Goal: Task Accomplishment & Management: Manage account settings

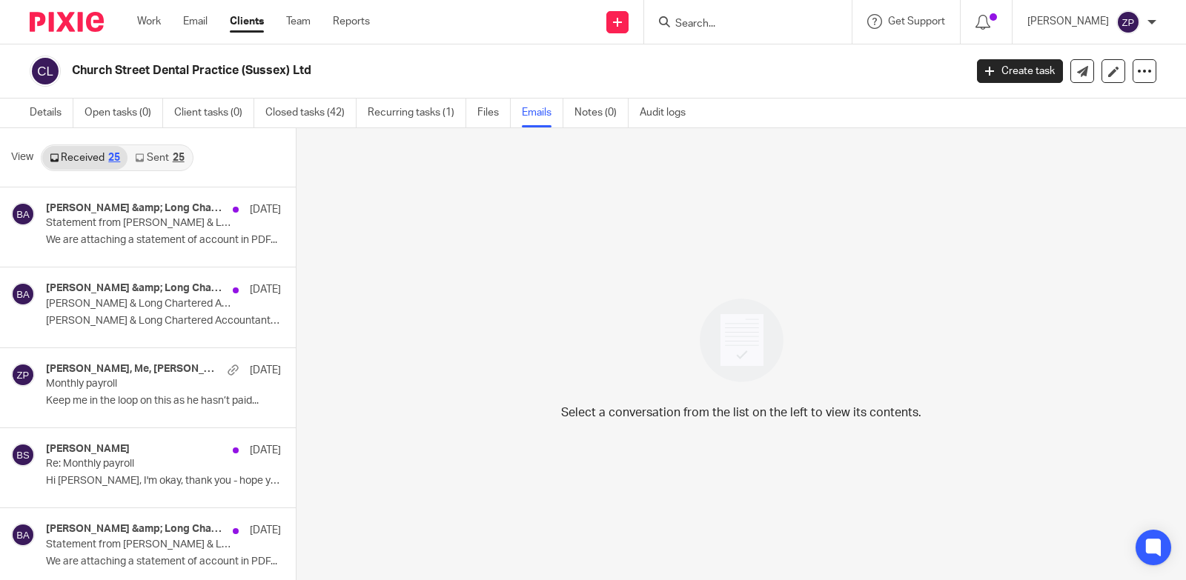
click at [785, 15] on form at bounding box center [753, 22] width 158 height 19
click at [151, 247] on p "We are attaching a statement of account in PDF..." at bounding box center [141, 240] width 191 height 13
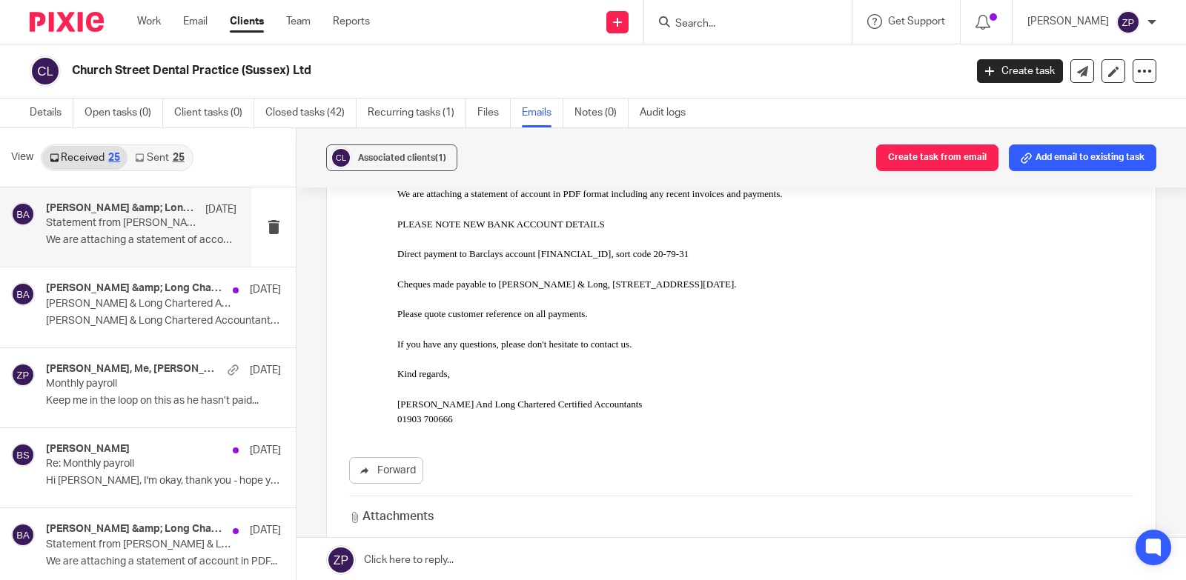
scroll to position [148, 0]
click at [162, 146] on link "Sent 25" at bounding box center [159, 158] width 64 height 24
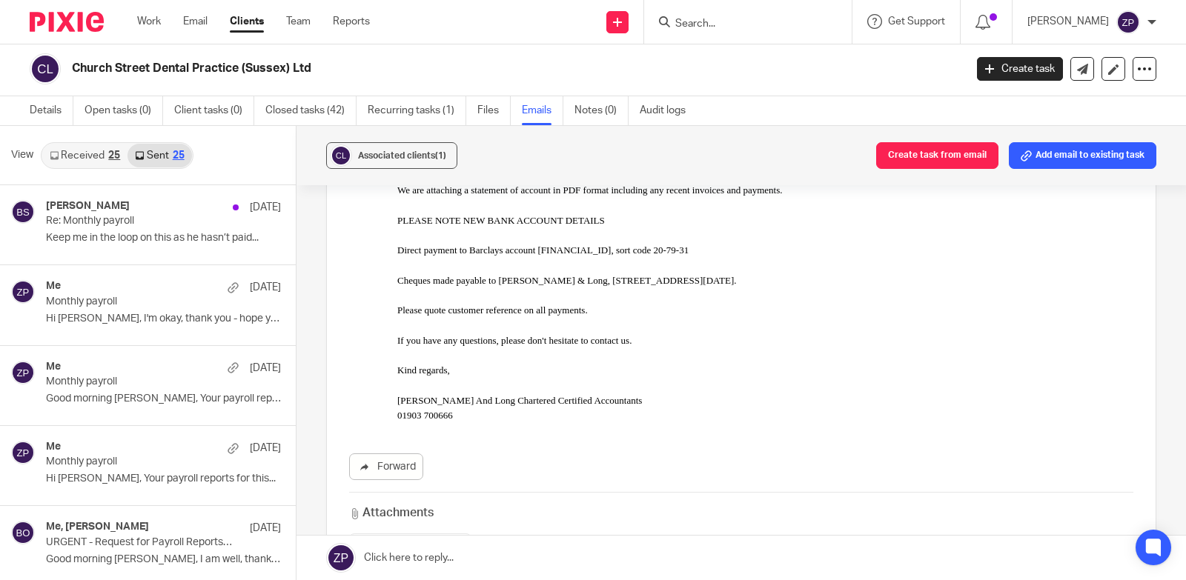
click at [747, 21] on input "Search" at bounding box center [740, 24] width 133 height 13
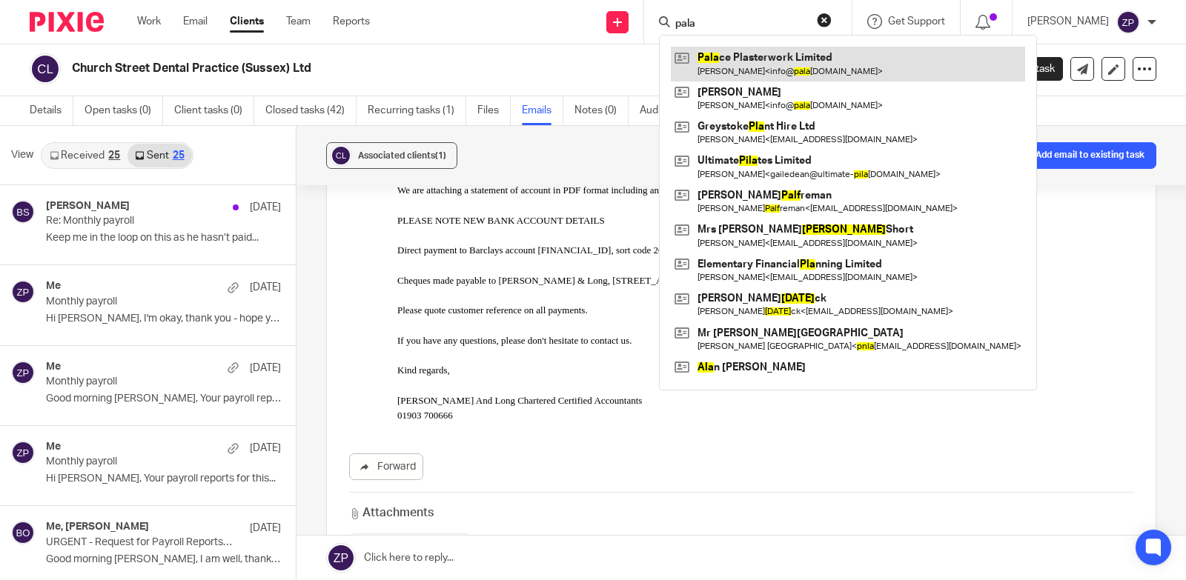
type input "pala"
click at [786, 56] on link at bounding box center [848, 64] width 354 height 34
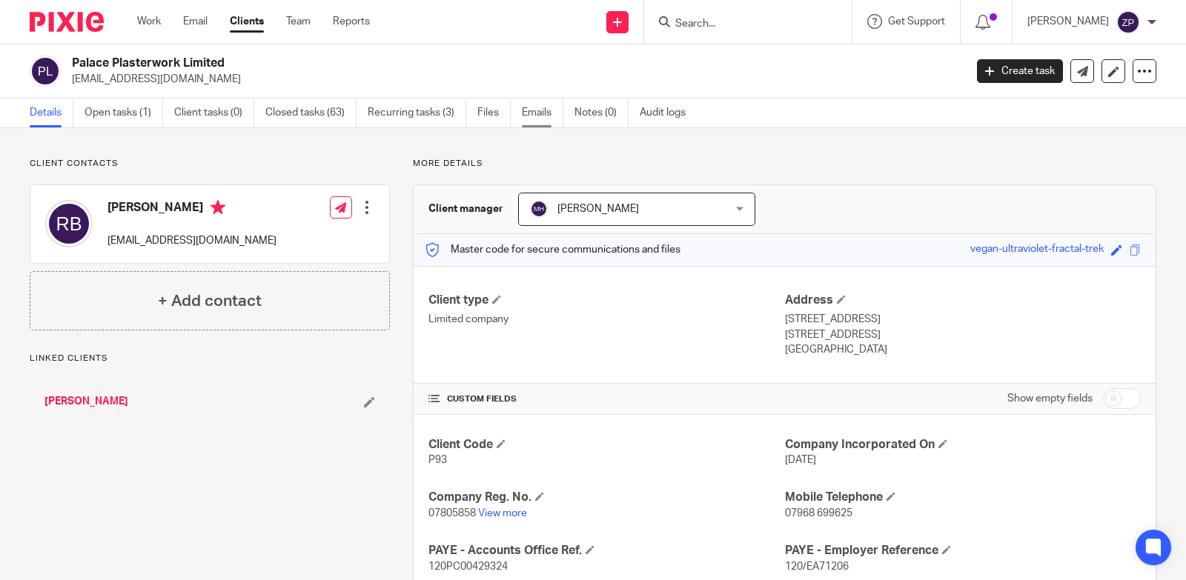
click at [529, 120] on link "Emails" at bounding box center [543, 113] width 42 height 29
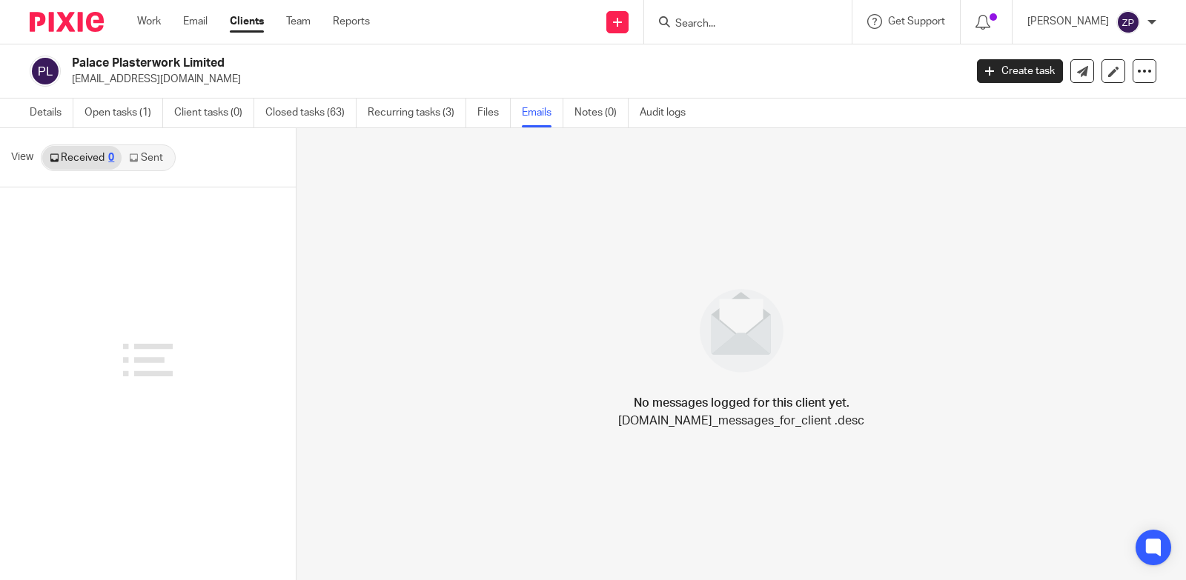
click at [149, 150] on link "Sent" at bounding box center [148, 158] width 52 height 24
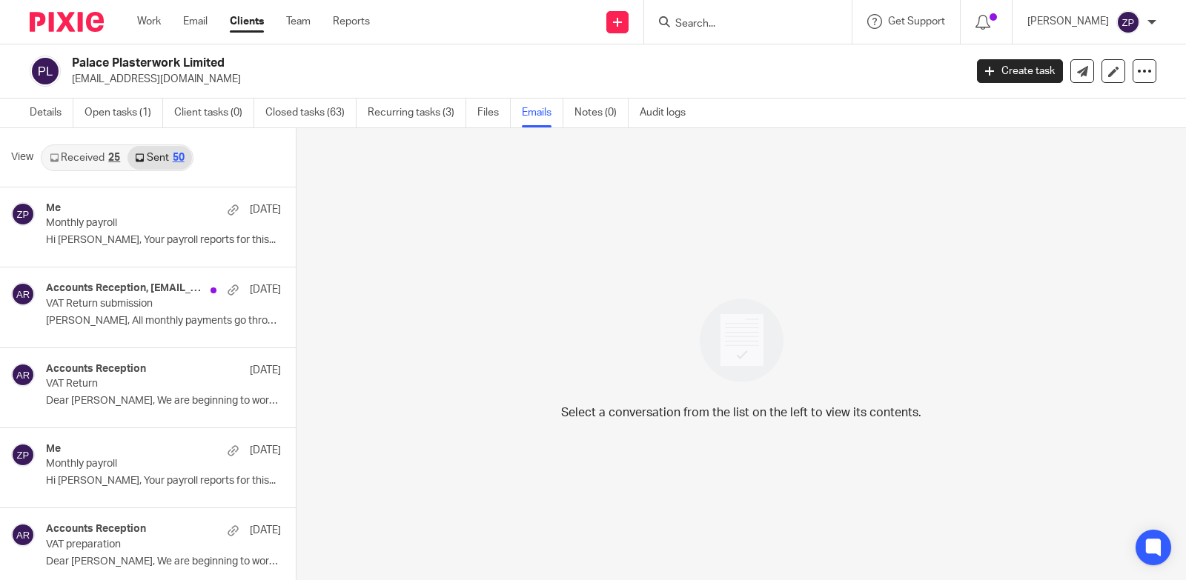
click at [82, 13] on img at bounding box center [67, 22] width 74 height 20
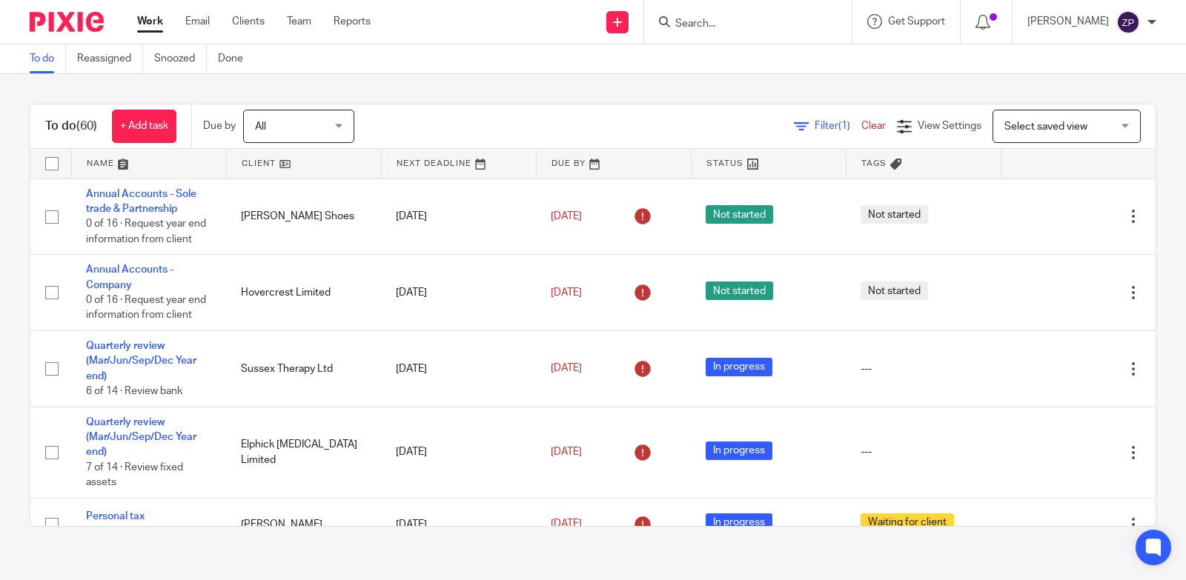
click at [457, 93] on div "To do (60) + Add task Due by All All [DATE] [DATE] This week Next week This mon…" at bounding box center [593, 315] width 1186 height 483
click at [85, 24] on img at bounding box center [67, 22] width 74 height 20
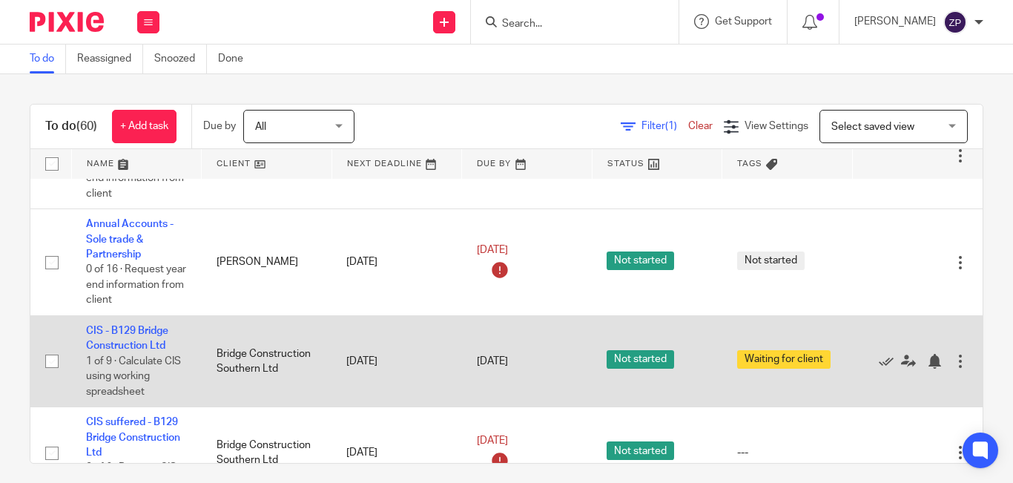
scroll to position [2296, 0]
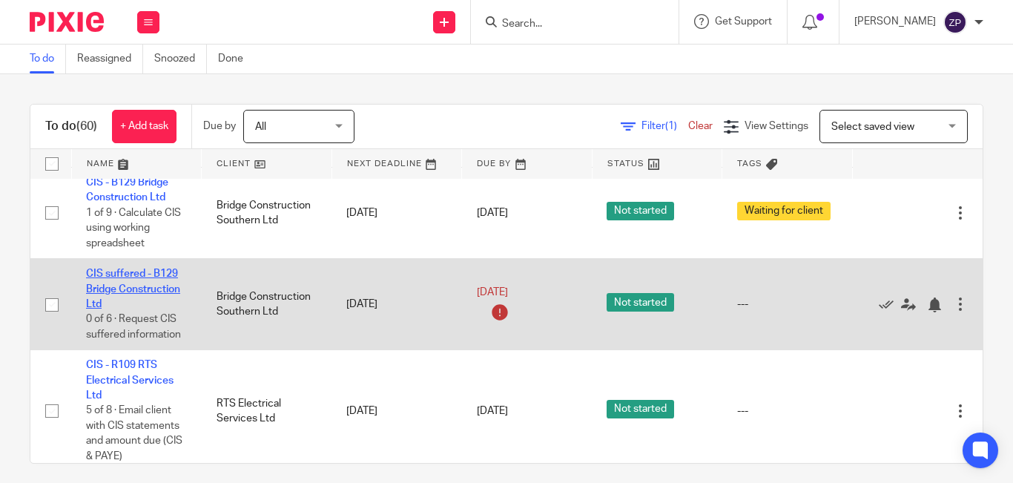
click at [138, 268] on link "CIS suffered - B129 Bridge Construction Ltd" at bounding box center [133, 288] width 94 height 41
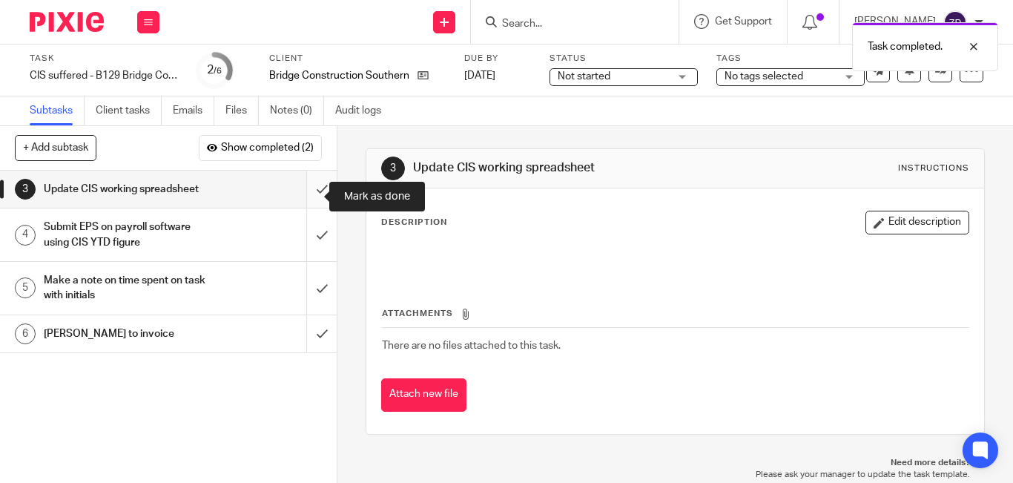
click at [308, 198] on input "submit" at bounding box center [168, 188] width 337 height 37
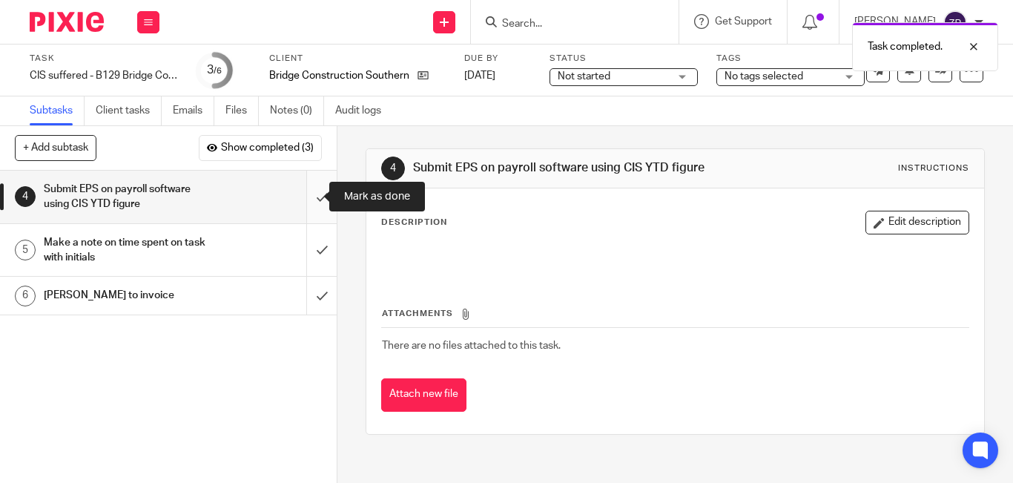
click at [310, 192] on input "submit" at bounding box center [168, 196] width 337 height 53
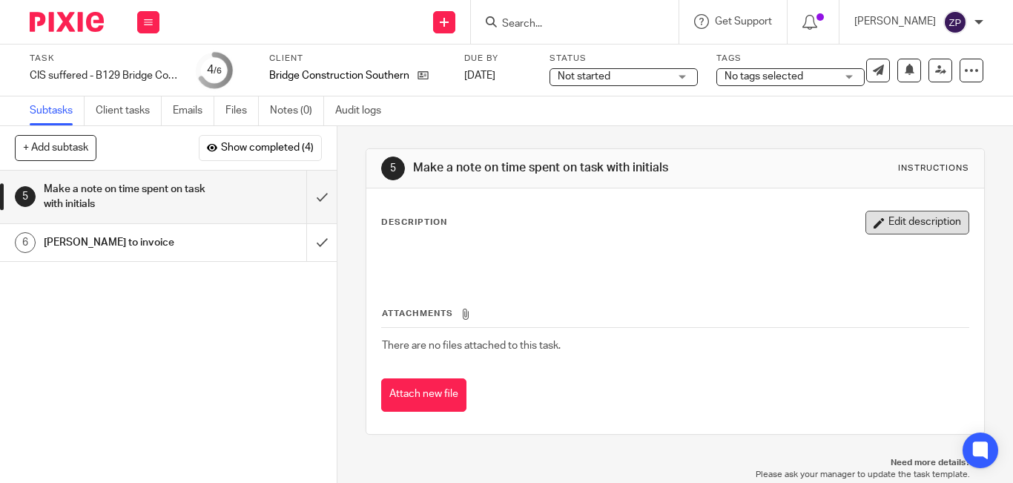
click at [883, 219] on button "Edit description" at bounding box center [917, 223] width 104 height 24
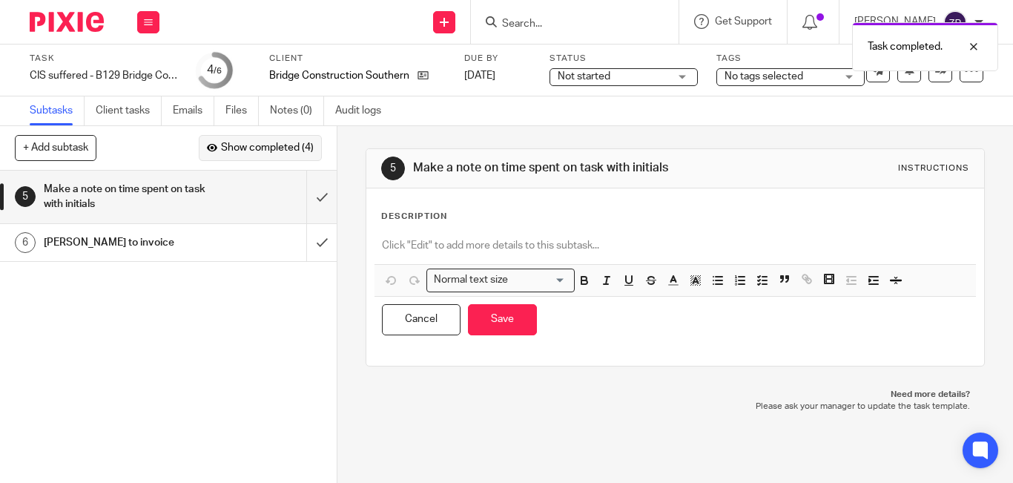
click at [253, 144] on span "Show completed (4)" at bounding box center [267, 148] width 93 height 12
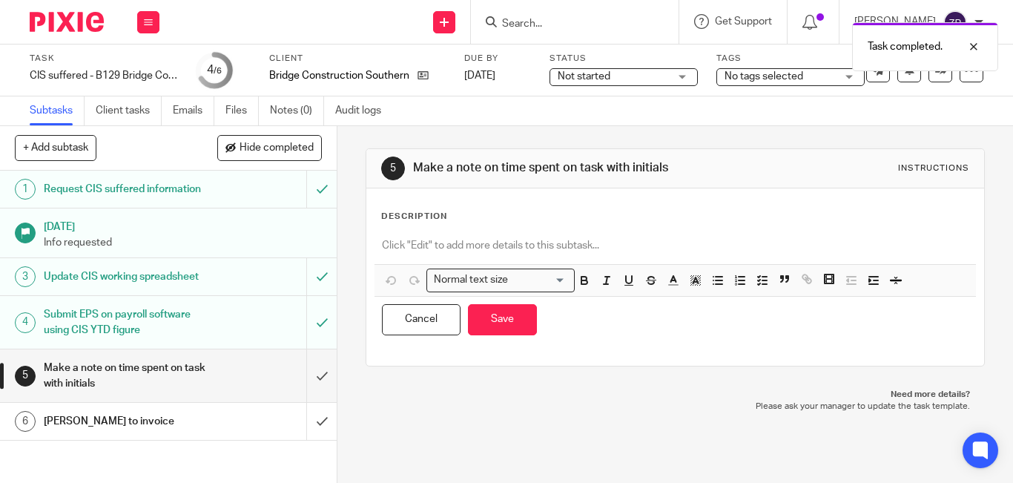
click at [448, 227] on div "Description Normal text size Loading... Remove Edit Insert new video Copy and p…" at bounding box center [675, 277] width 588 height 133
click at [424, 250] on p at bounding box center [675, 245] width 586 height 15
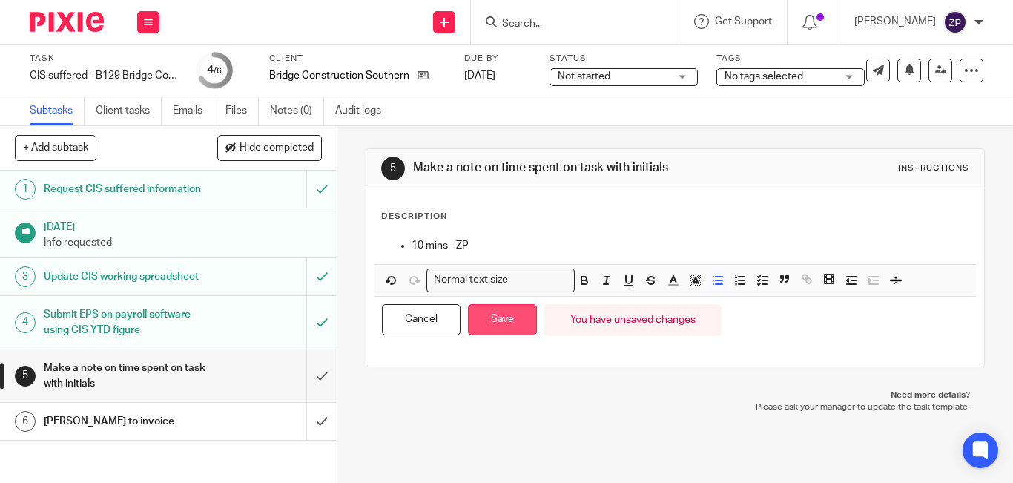
click at [494, 319] on button "Save" at bounding box center [502, 320] width 69 height 32
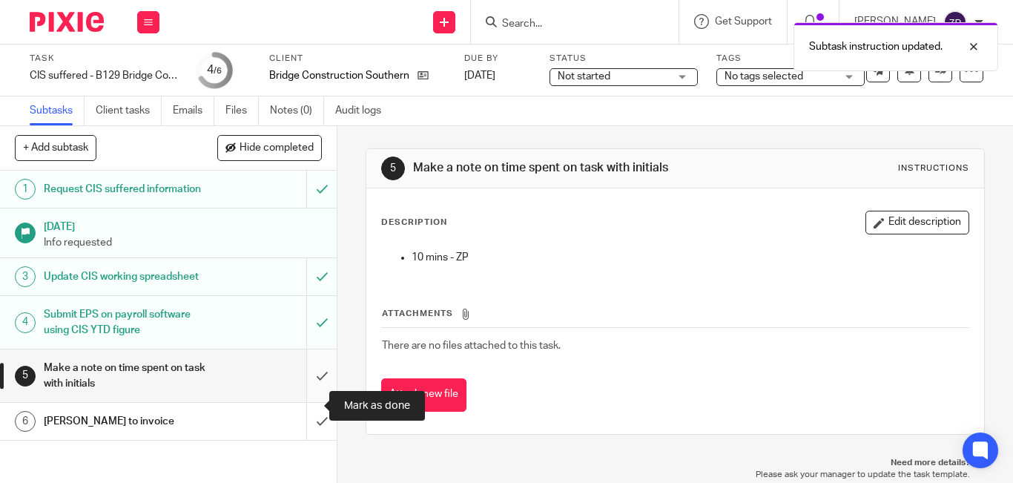
click at [300, 402] on input "submit" at bounding box center [168, 375] width 337 height 53
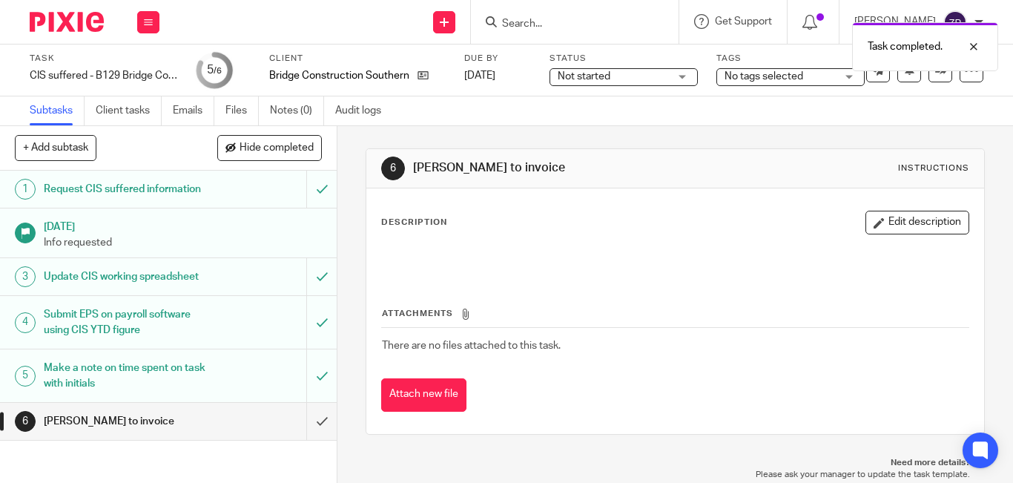
click at [766, 77] on span "No tags selected" at bounding box center [763, 76] width 79 height 10
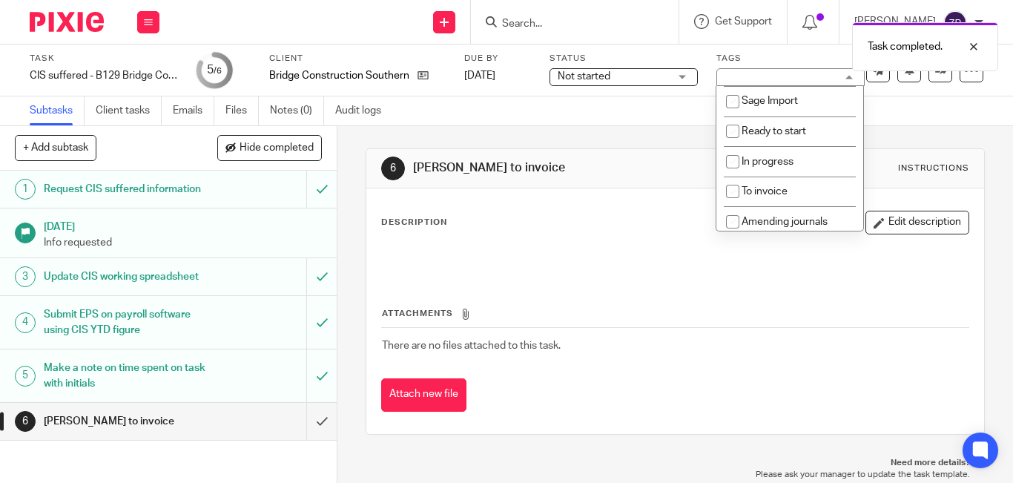
scroll to position [246, 0]
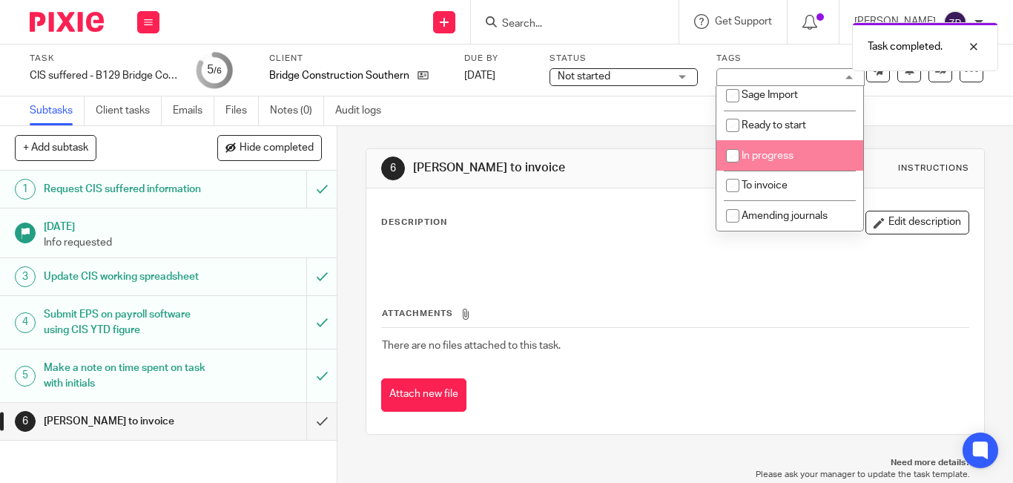
click at [776, 182] on span "To invoice" at bounding box center [764, 185] width 46 height 10
checkbox input "true"
click at [928, 82] on link at bounding box center [940, 71] width 24 height 24
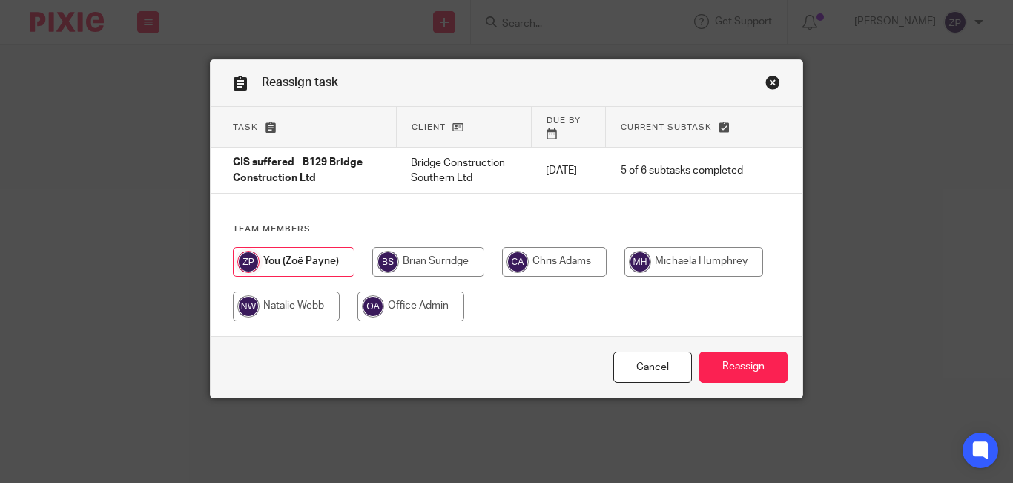
click at [423, 248] on input "radio" at bounding box center [428, 262] width 112 height 30
radio input "true"
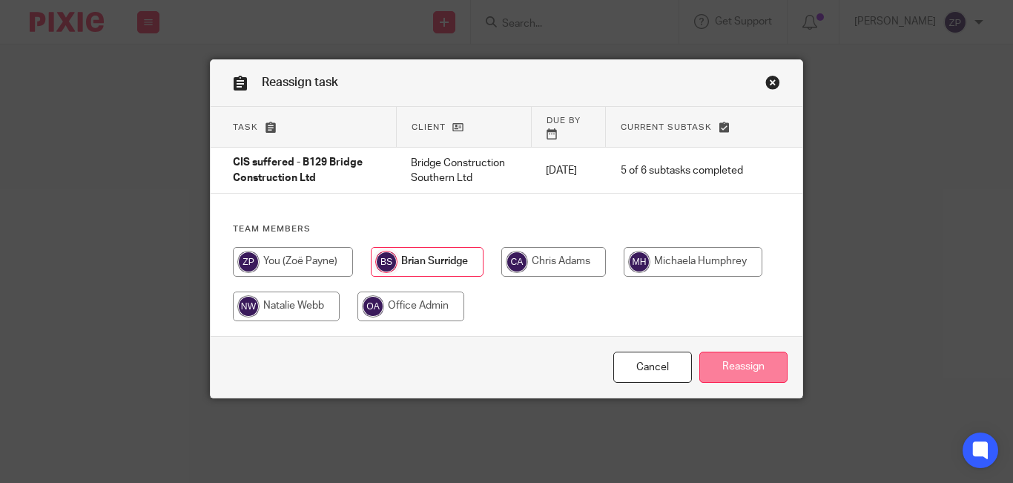
click at [749, 351] on input "Reassign" at bounding box center [743, 367] width 88 height 32
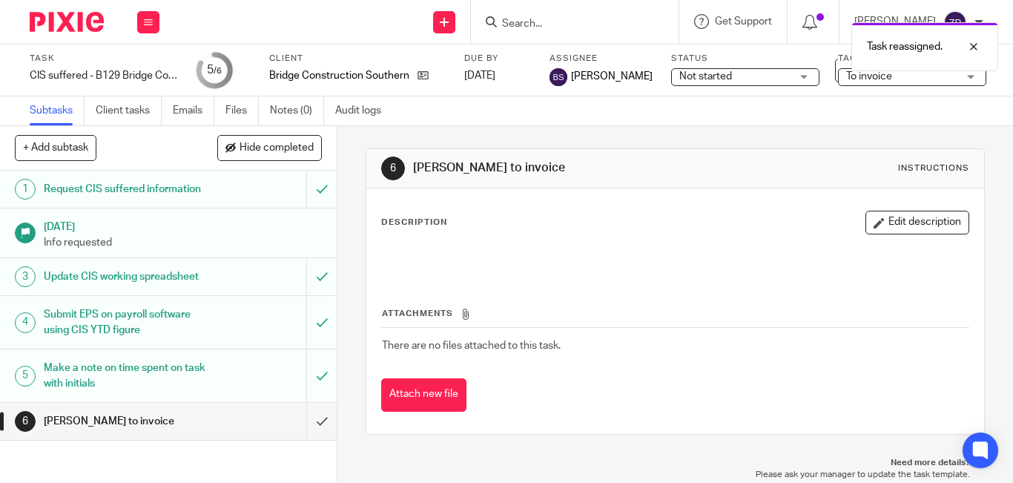
click at [76, 25] on img at bounding box center [67, 22] width 74 height 20
